Goal: Check status: Check status

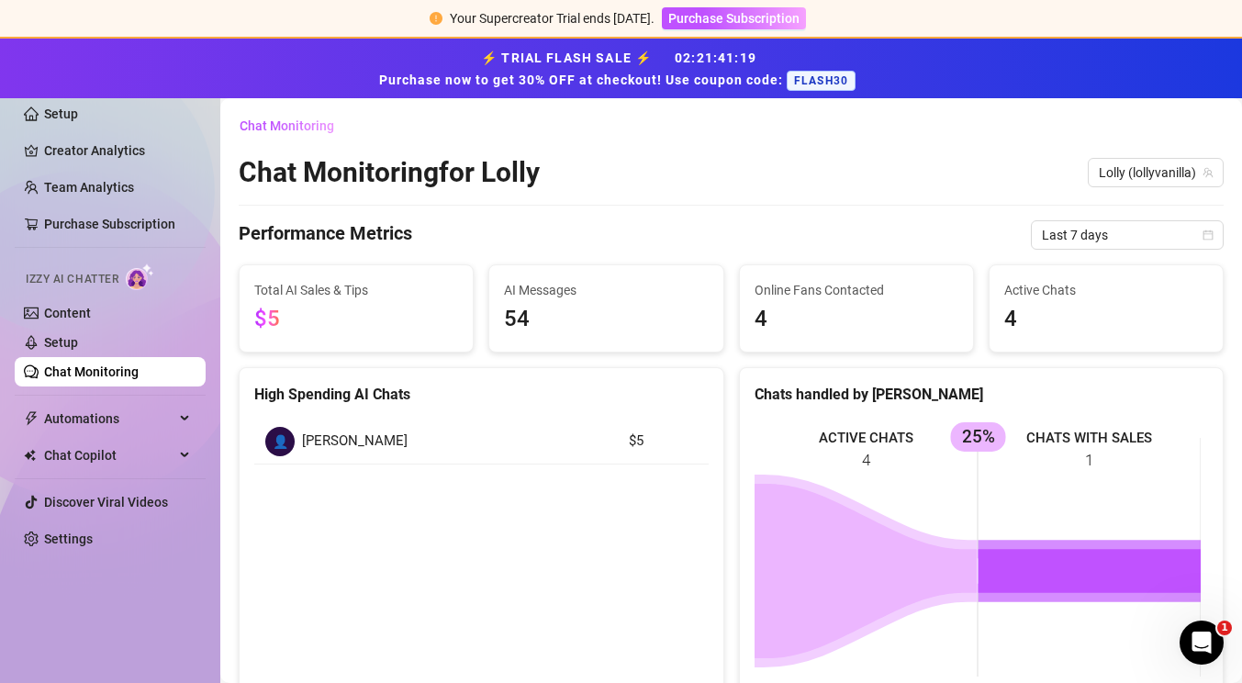
scroll to position [468, 0]
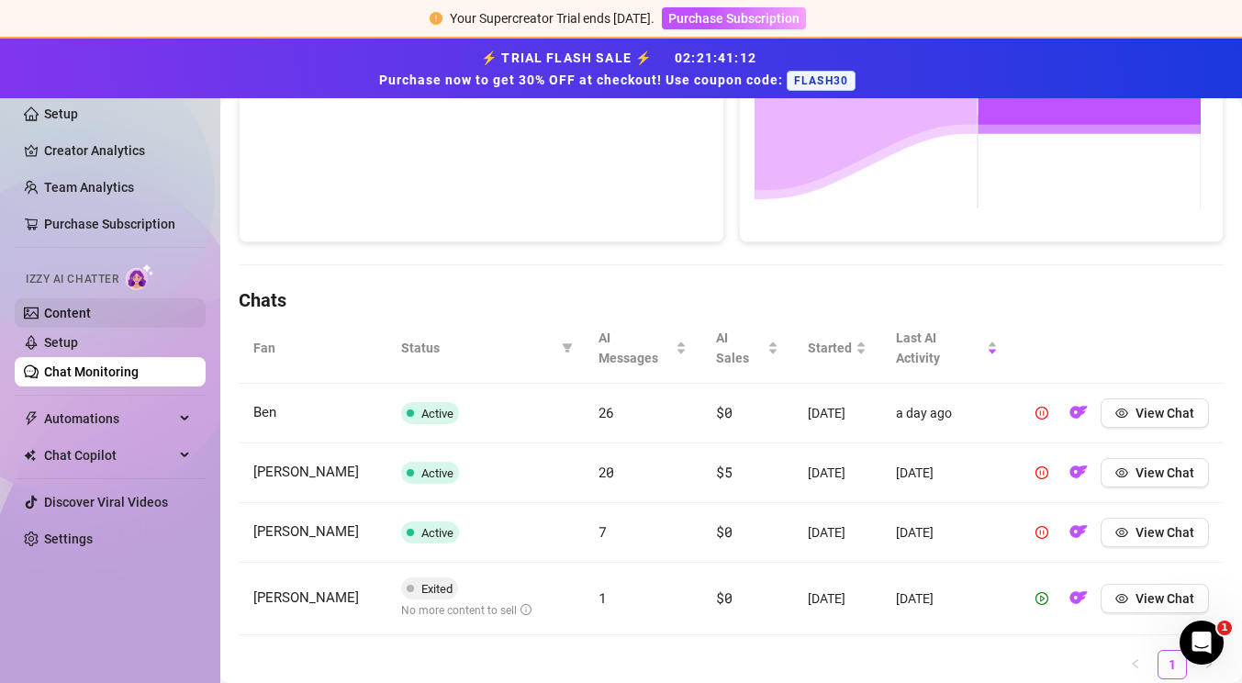
click at [73, 306] on link "Content" at bounding box center [67, 313] width 47 height 15
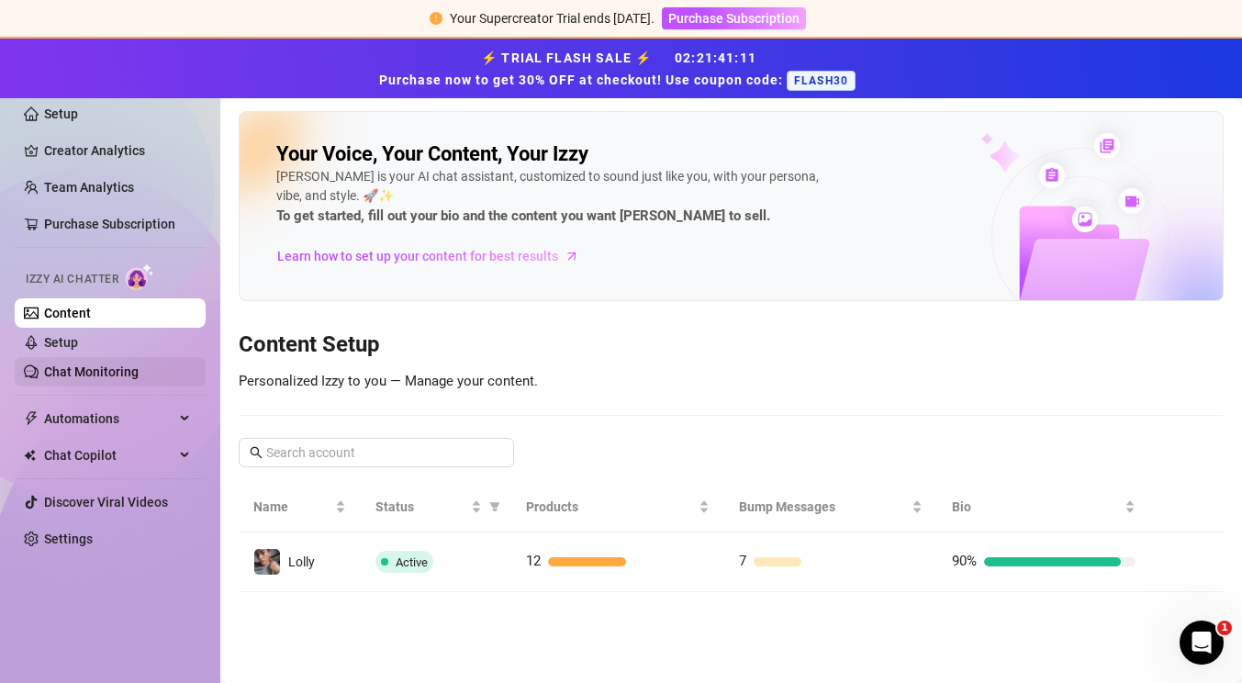
click at [99, 366] on link "Chat Monitoring" at bounding box center [91, 371] width 95 height 15
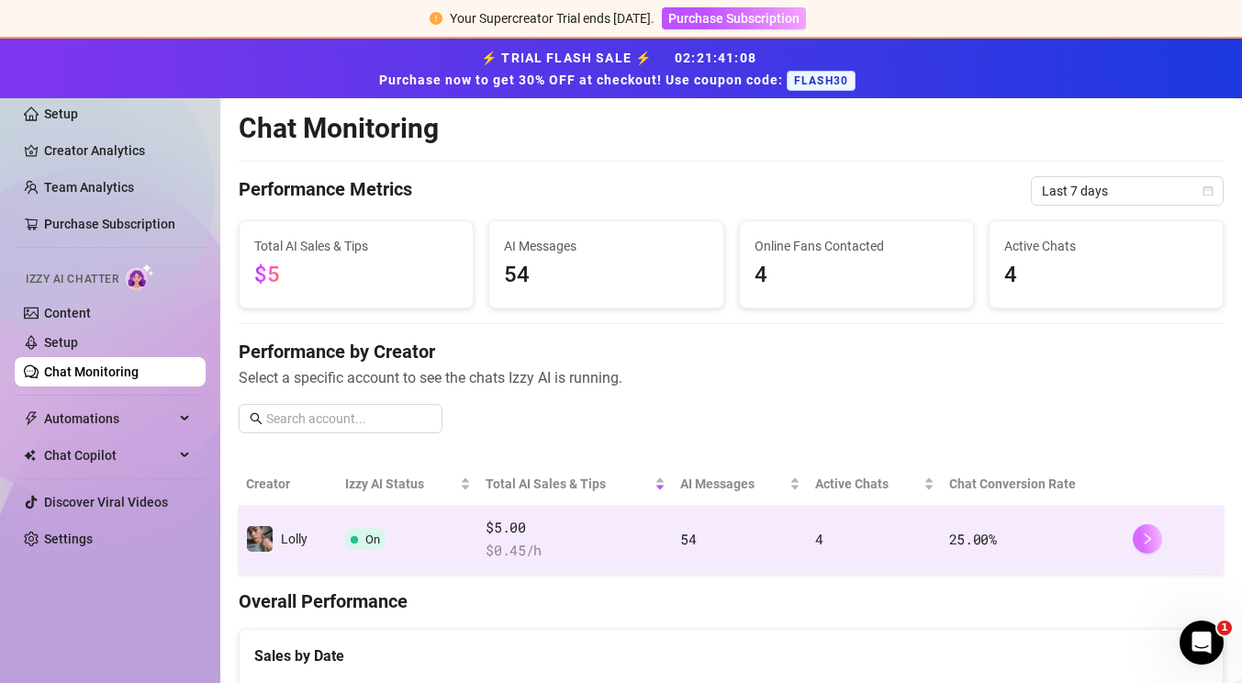
click at [1133, 539] on button "button" at bounding box center [1147, 538] width 29 height 29
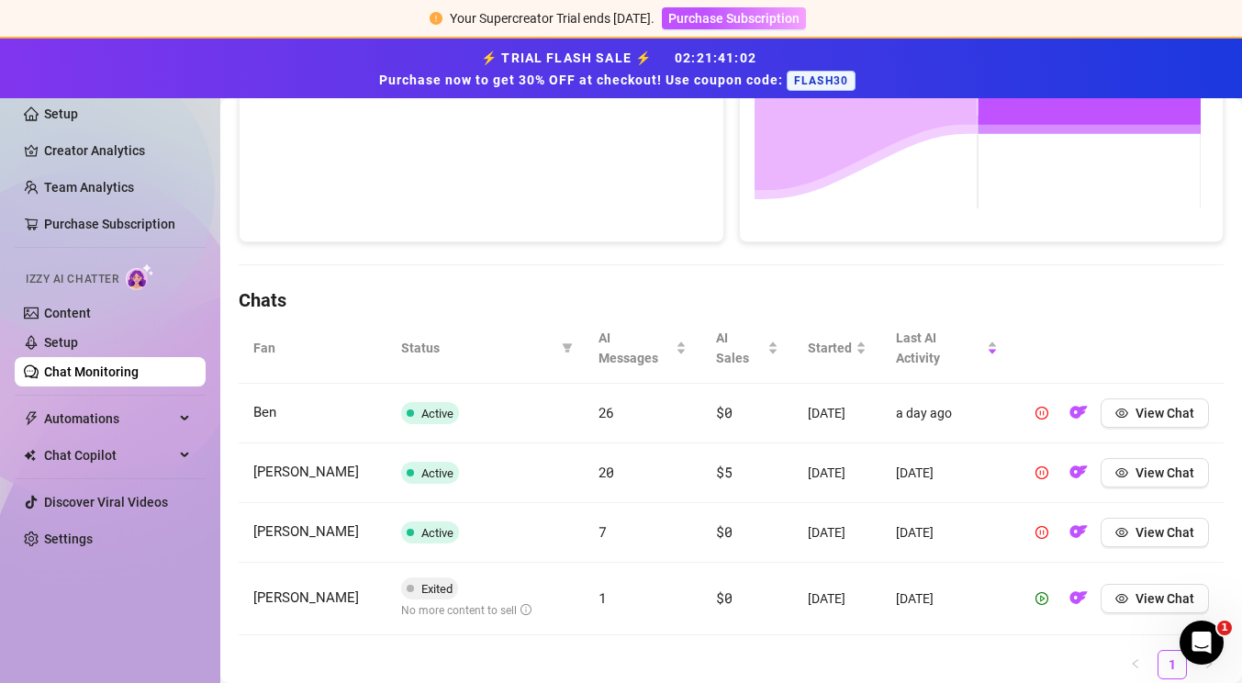
scroll to position [566, 0]
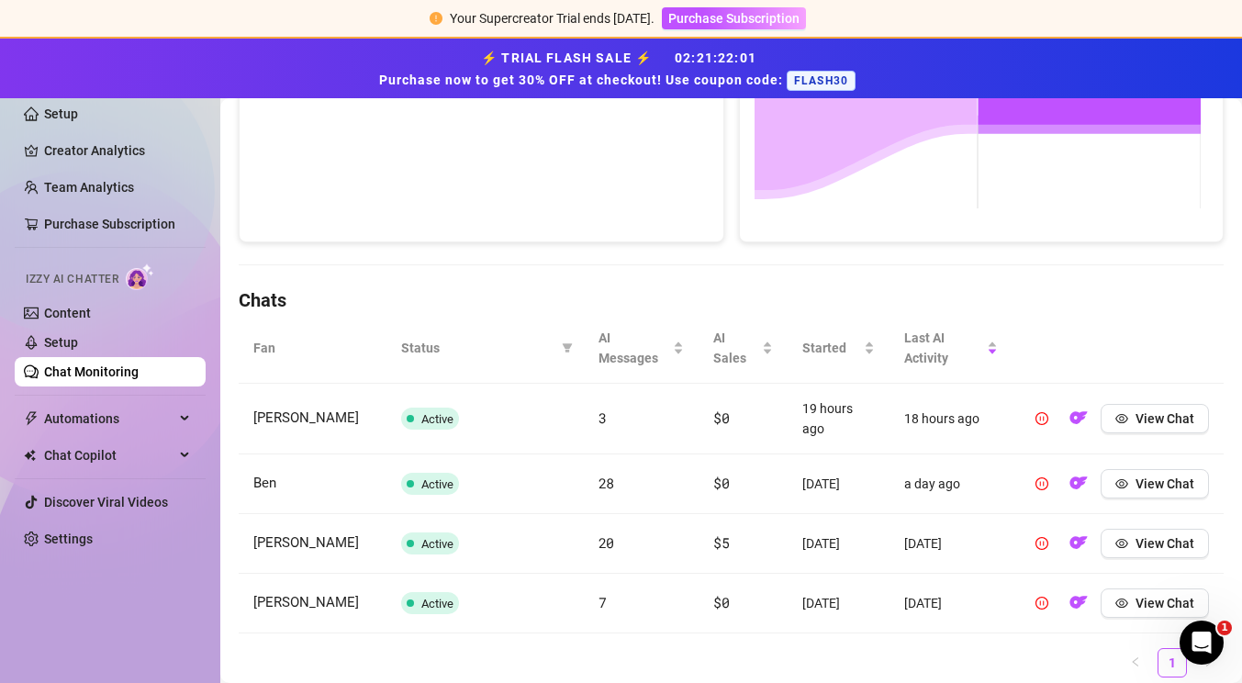
scroll to position [532, 0]
